Goal: Task Accomplishment & Management: Manage account settings

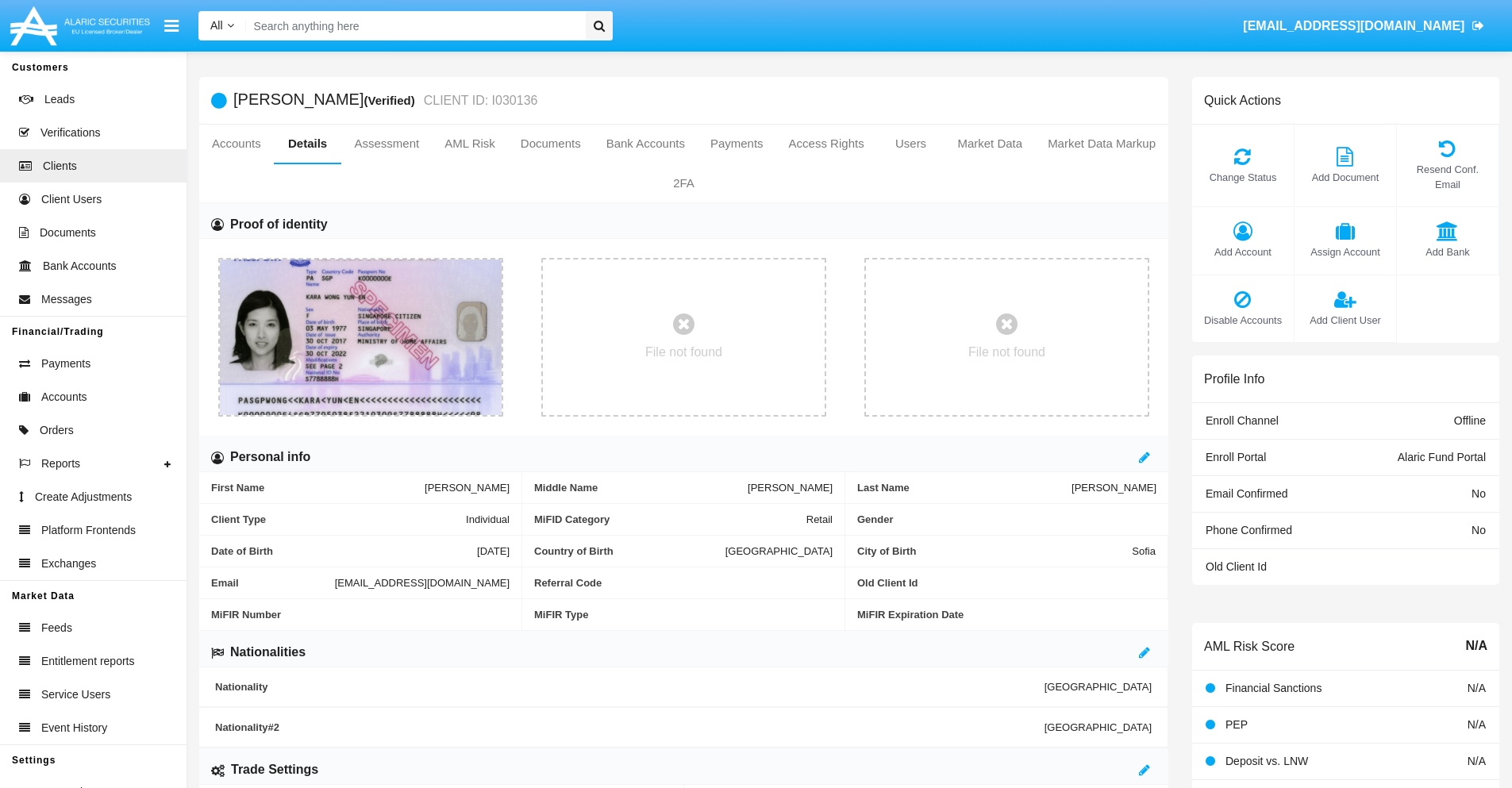
click at [1242, 251] on span "Add Account" at bounding box center [1243, 251] width 86 height 15
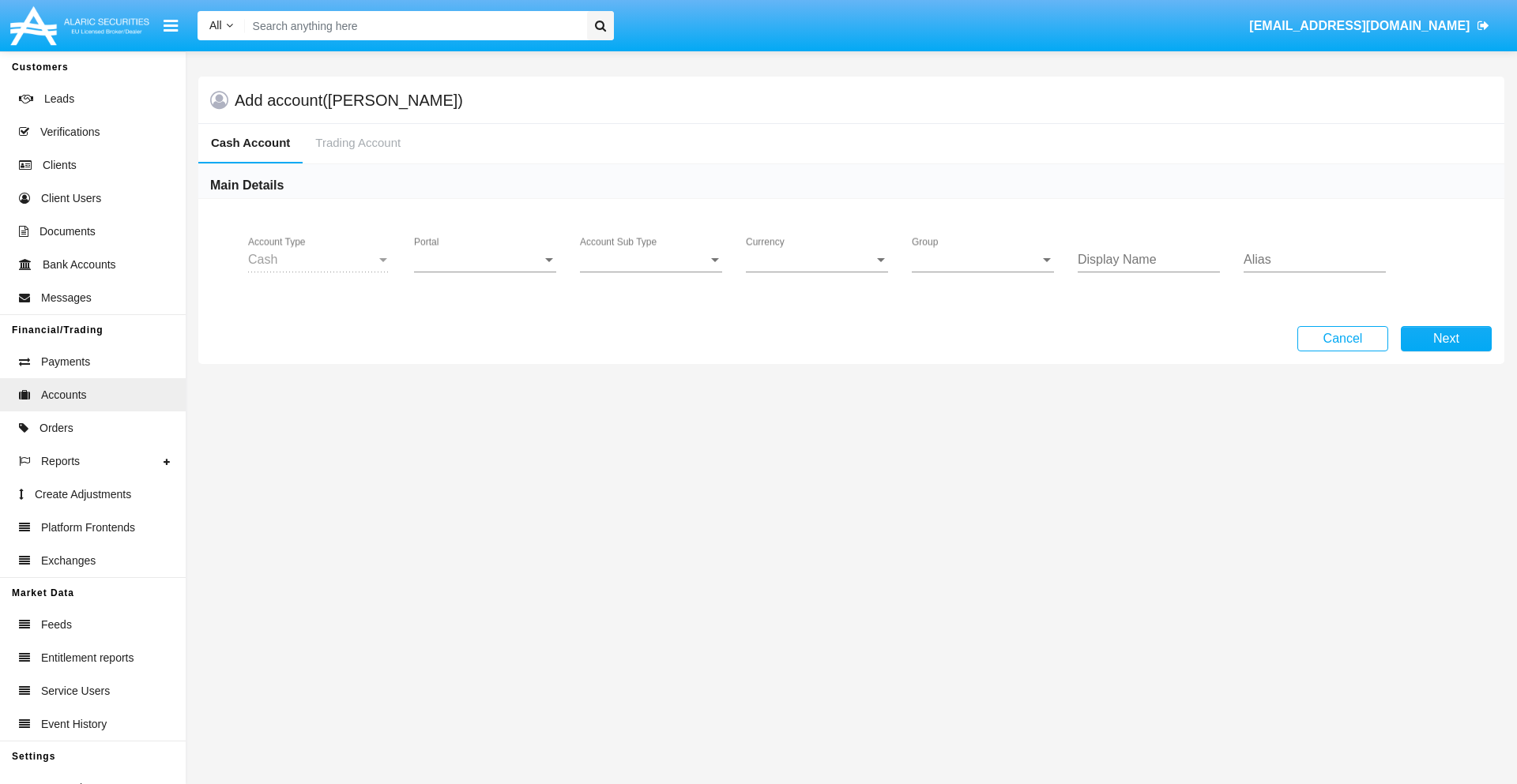
click at [485, 260] on span "Portal" at bounding box center [478, 260] width 128 height 14
click at [487, 348] on span "Alaric Fund Portal" at bounding box center [487, 348] width 146 height 37
click at [651, 260] on span "Account Sub Type" at bounding box center [644, 260] width 128 height 14
click at [651, 272] on span "Fund Cash" at bounding box center [651, 272] width 142 height 37
click at [983, 260] on span "Group" at bounding box center [976, 260] width 128 height 14
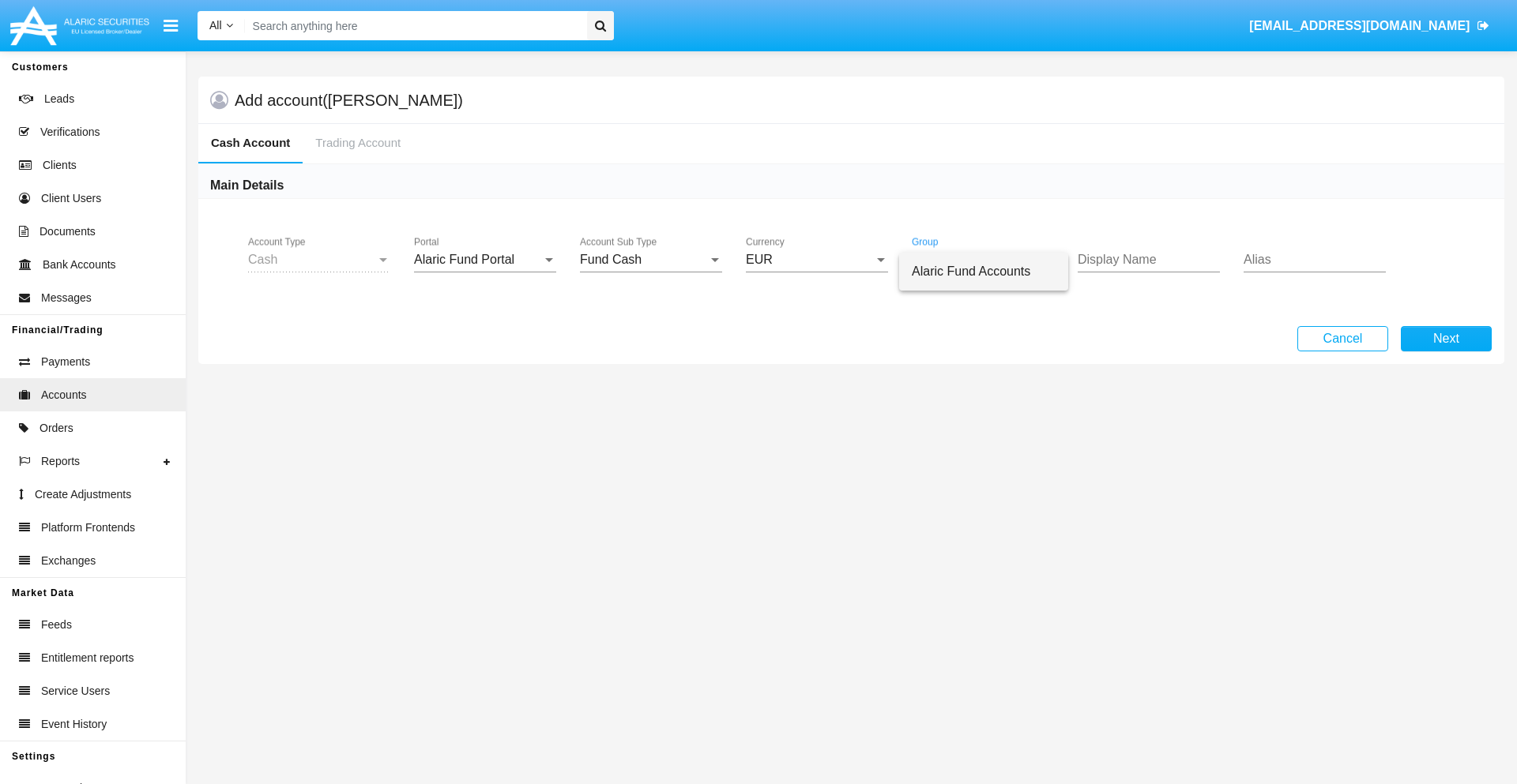
click at [984, 272] on span "Alaric Fund Accounts" at bounding box center [984, 272] width 144 height 37
type input "pink"
type input "yellow"
click at [1446, 339] on button "Next" at bounding box center [1446, 339] width 91 height 26
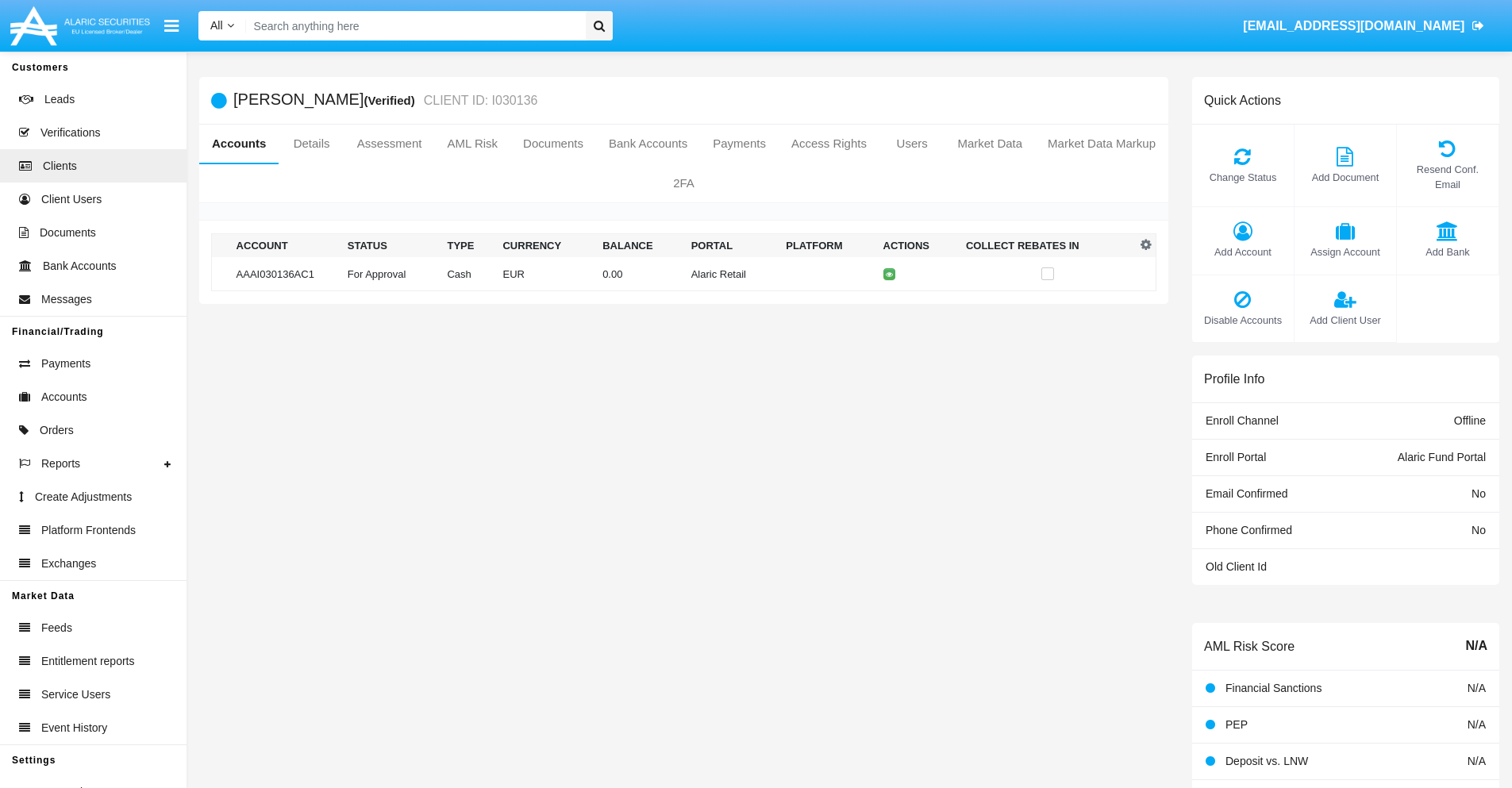
click at [685, 274] on td "Alaric Retail" at bounding box center [732, 274] width 95 height 34
click at [1242, 177] on span "Change Status" at bounding box center [1243, 177] width 86 height 15
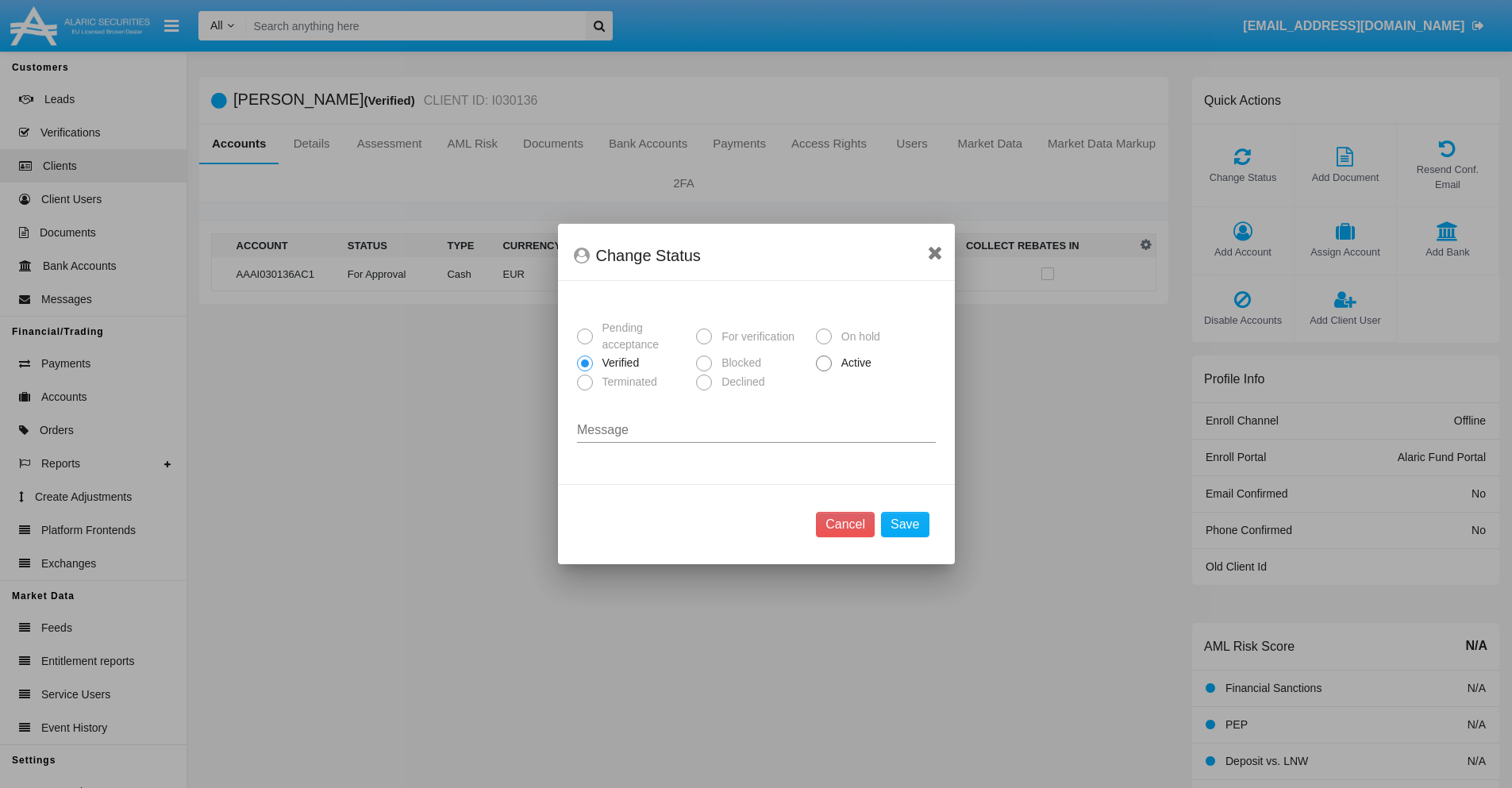
click at [853, 363] on span "Active" at bounding box center [854, 363] width 44 height 17
click at [824, 371] on input "Active" at bounding box center [823, 371] width 1 height 1
radio input "true"
click at [904, 525] on button "Save" at bounding box center [904, 525] width 47 height 26
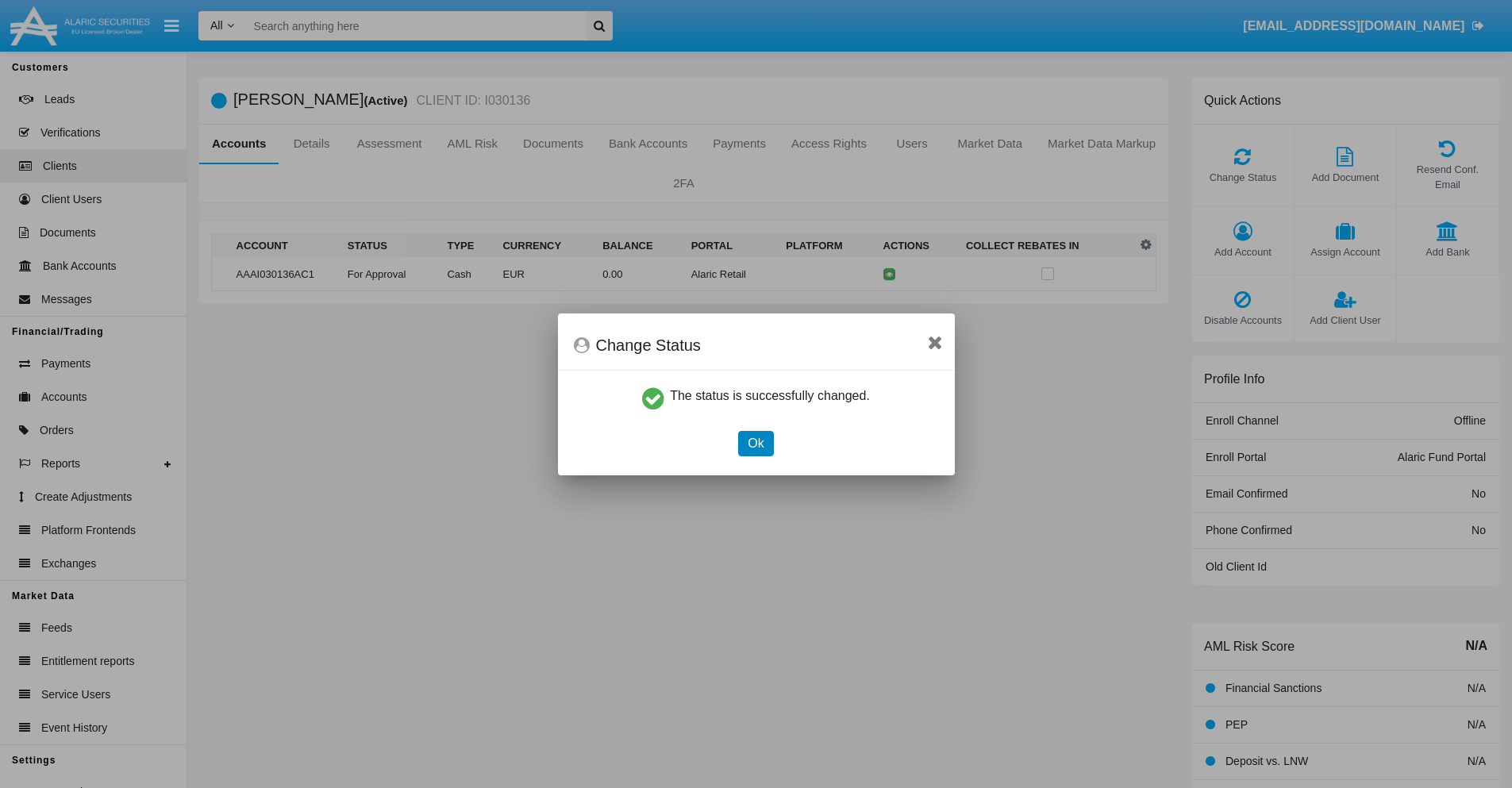
click at [756, 443] on button "Ok" at bounding box center [755, 443] width 35 height 26
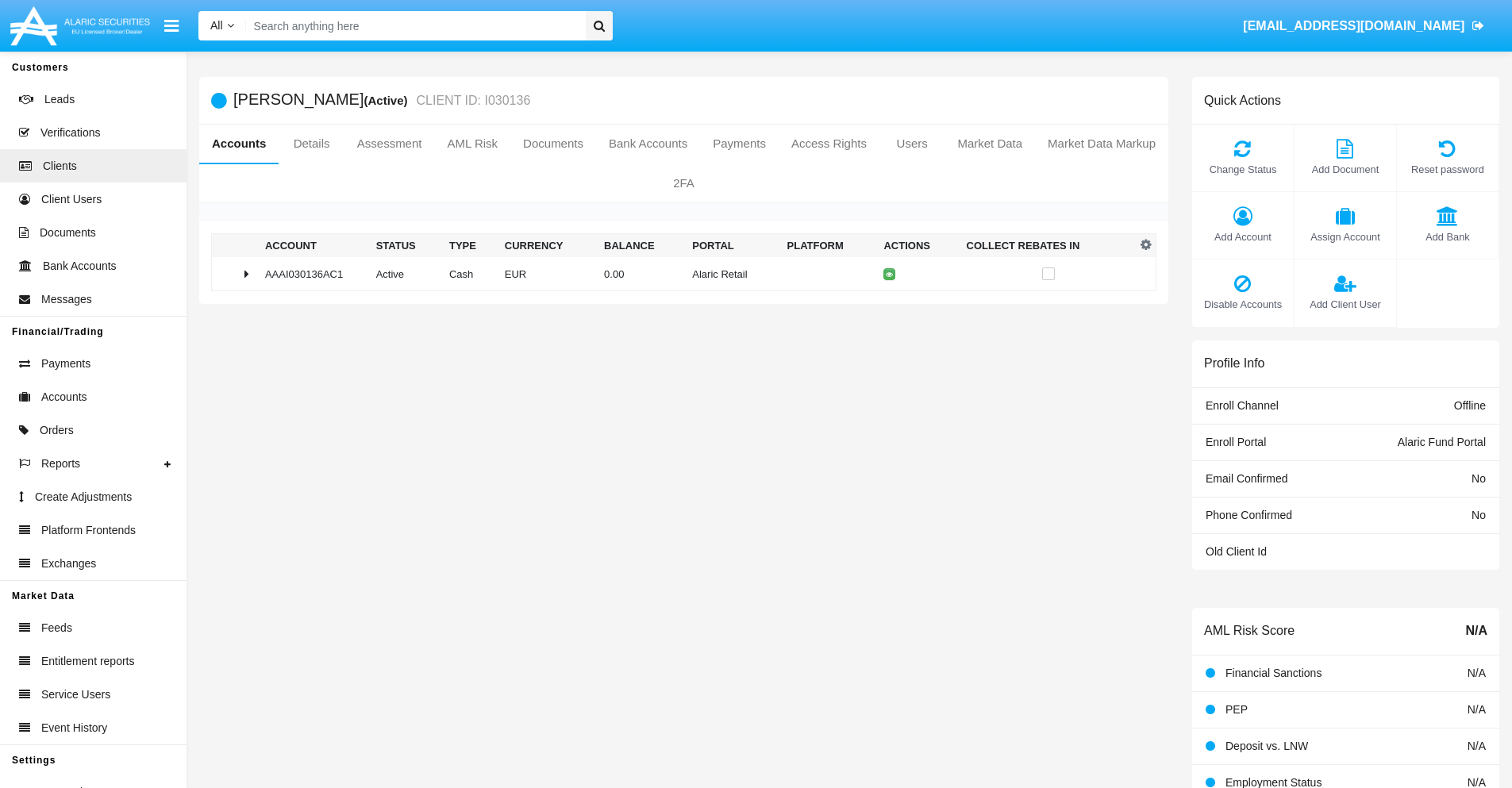
click at [678, 274] on td "0.00" at bounding box center [641, 274] width 88 height 34
click at [889, 307] on icon at bounding box center [892, 307] width 7 height 7
